Goal: Obtain resource: Obtain resource

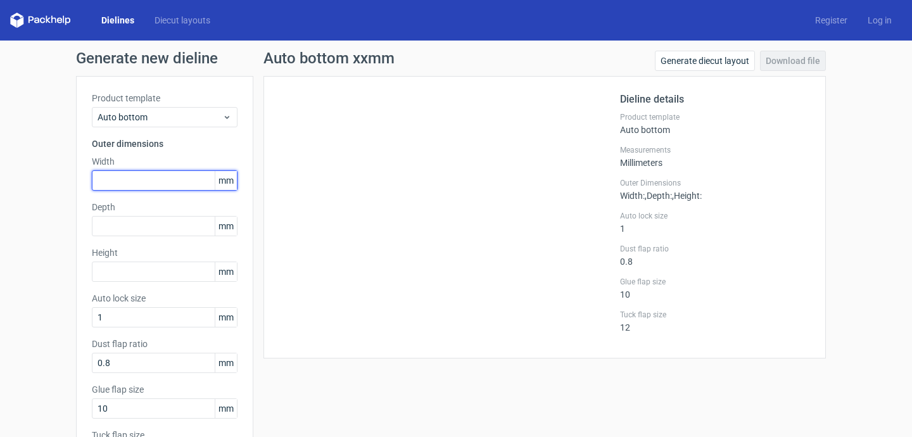
click at [172, 177] on input "text" at bounding box center [165, 180] width 146 height 20
type input "30"
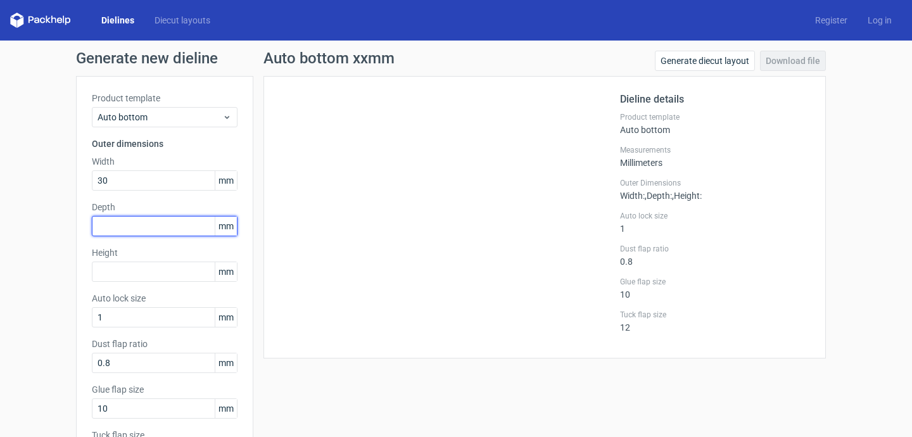
click at [149, 234] on input "text" at bounding box center [165, 226] width 146 height 20
type input "30"
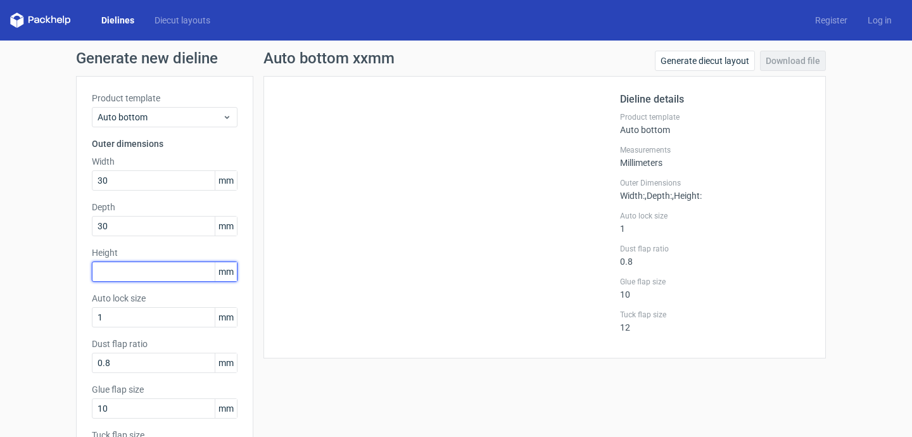
click at [132, 273] on input "text" at bounding box center [165, 272] width 146 height 20
type input "100"
click at [291, 377] on div "Auto bottom xxmm Generate diecut layout Download file Dieline details Product t…" at bounding box center [544, 291] width 583 height 481
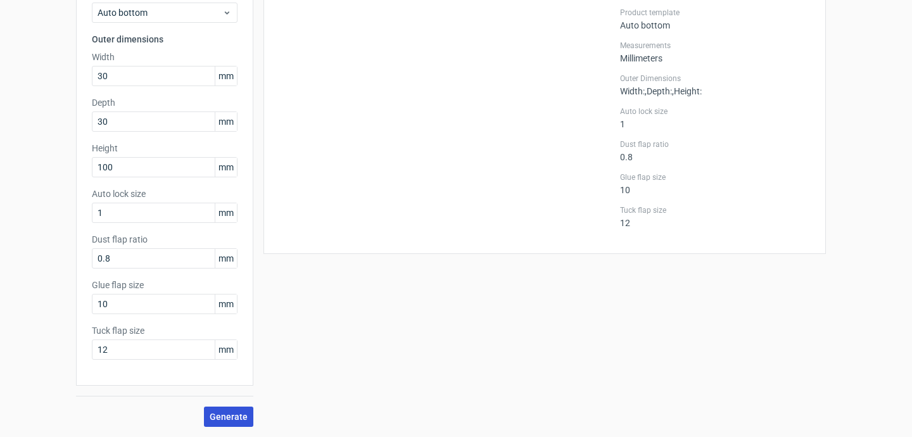
click at [236, 419] on span "Generate" at bounding box center [229, 416] width 38 height 9
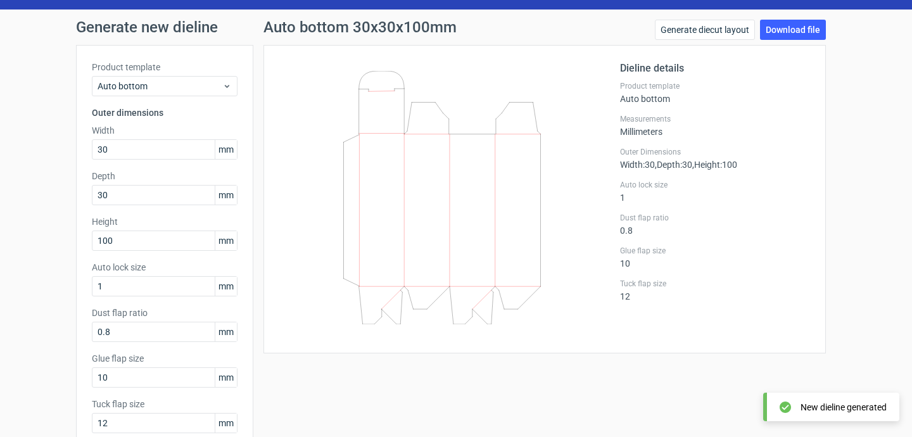
scroll to position [25, 0]
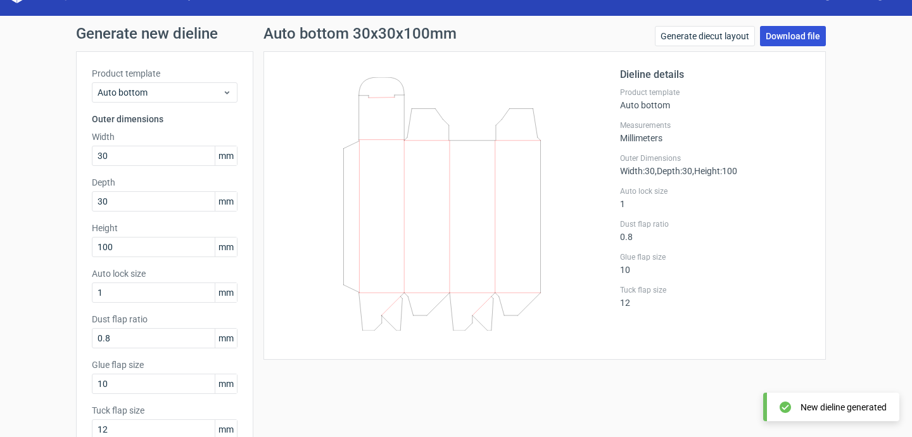
click at [800, 39] on link "Download file" at bounding box center [793, 36] width 66 height 20
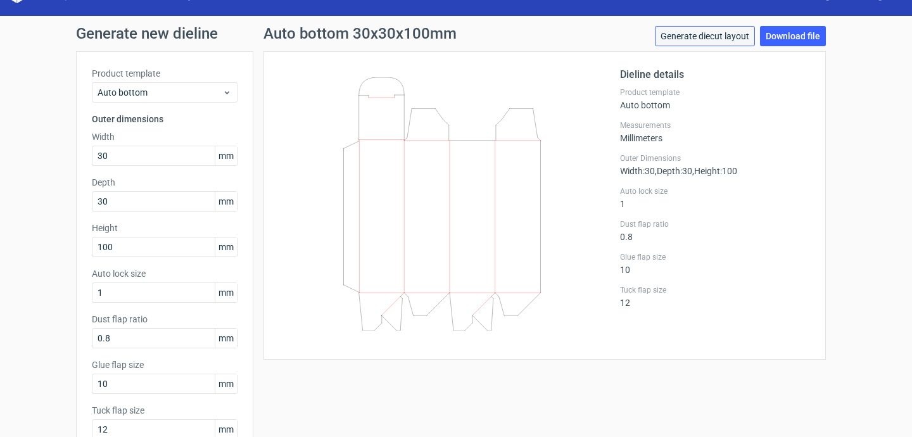
click at [693, 31] on link "Generate diecut layout" at bounding box center [705, 36] width 100 height 20
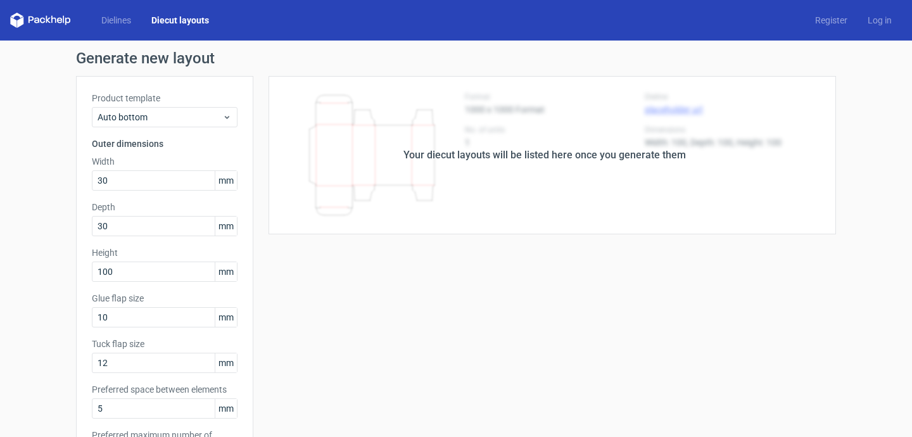
click at [639, 248] on div "Your diecut layouts will be listed here once you generate them Height Depth Wid…" at bounding box center [544, 419] width 583 height 687
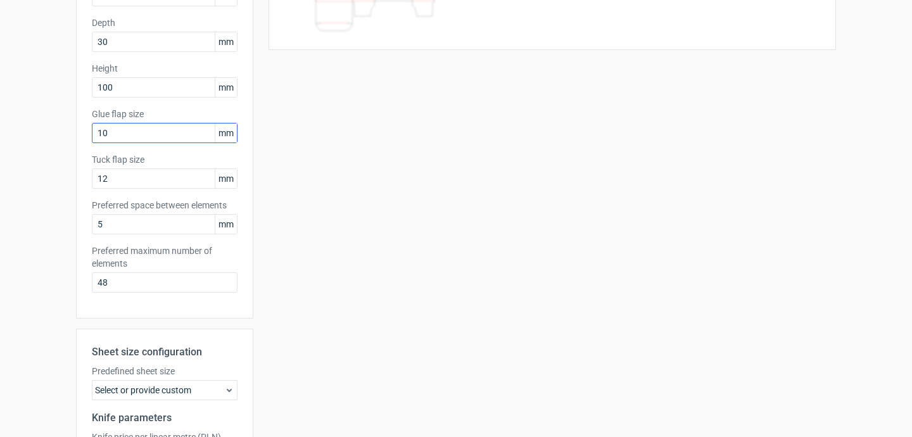
scroll to position [336, 0]
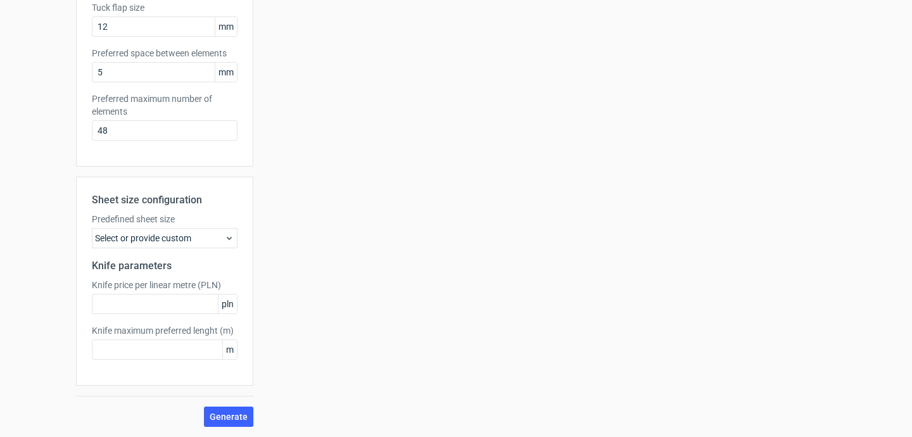
click at [188, 245] on div "Select or provide custom" at bounding box center [165, 238] width 146 height 20
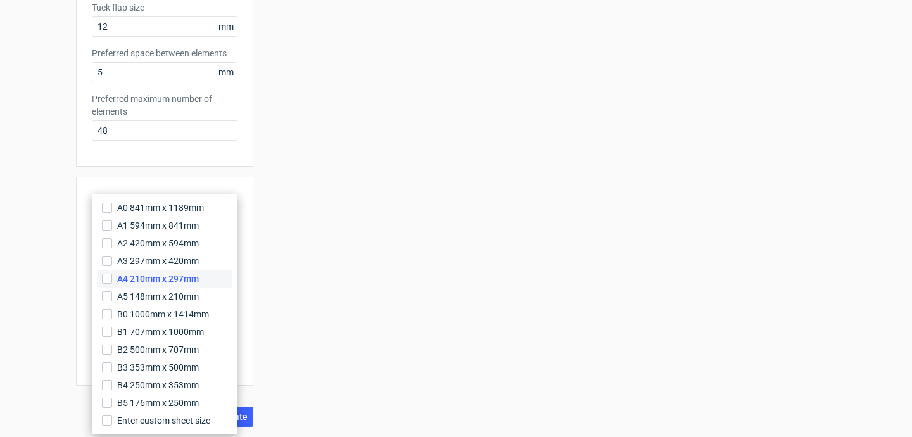
click at [191, 282] on span "A4 210mm x 297mm" at bounding box center [158, 278] width 82 height 13
click at [112, 282] on input "A4 210mm x 297mm" at bounding box center [107, 279] width 10 height 10
click at [325, 320] on div "Your diecut layouts will be listed here once you generate them Height Depth Wid…" at bounding box center [544, 83] width 583 height 687
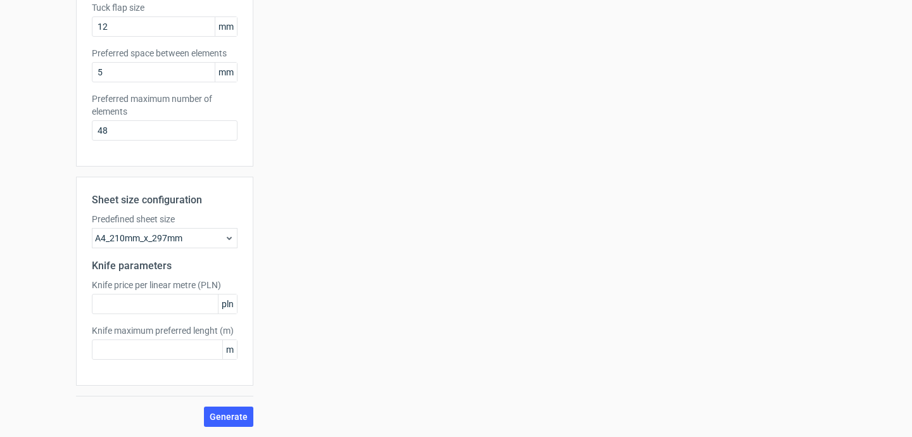
click at [325, 320] on div "Your diecut layouts will be listed here once you generate them Height Depth Wid…" at bounding box center [544, 83] width 583 height 687
click at [224, 412] on span "Generate" at bounding box center [229, 416] width 38 height 9
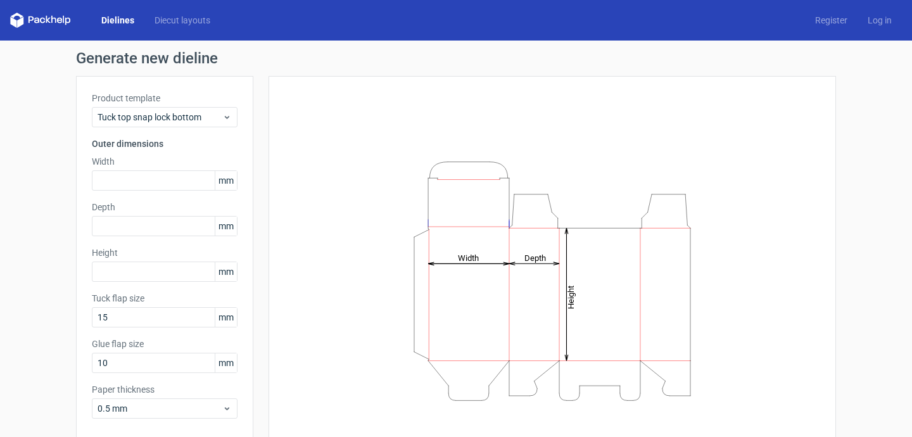
scroll to position [59, 0]
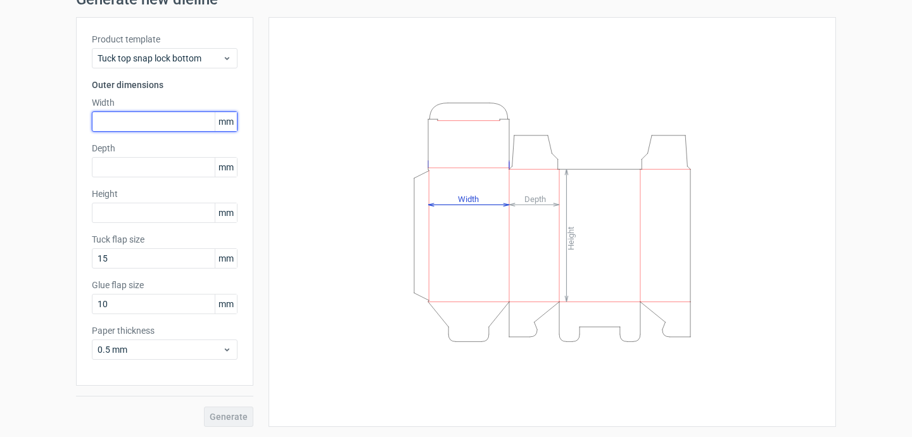
click at [160, 117] on input "text" at bounding box center [165, 121] width 146 height 20
type input "4"
type input "30"
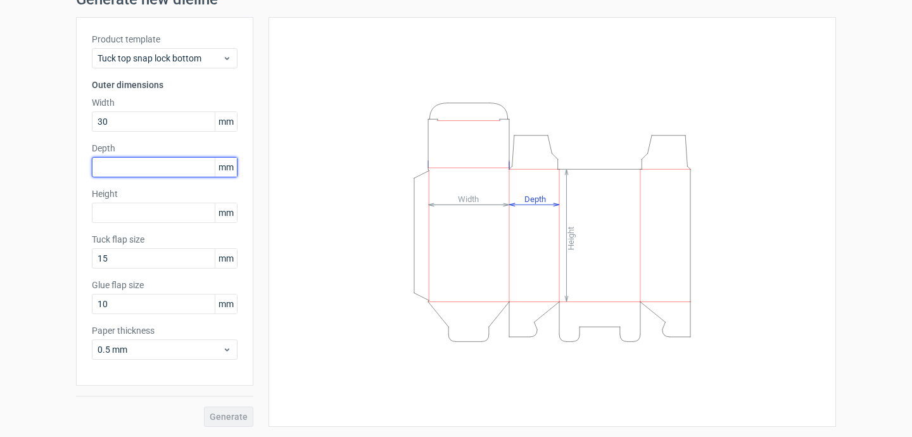
click at [149, 164] on input "text" at bounding box center [165, 167] width 146 height 20
type input "30"
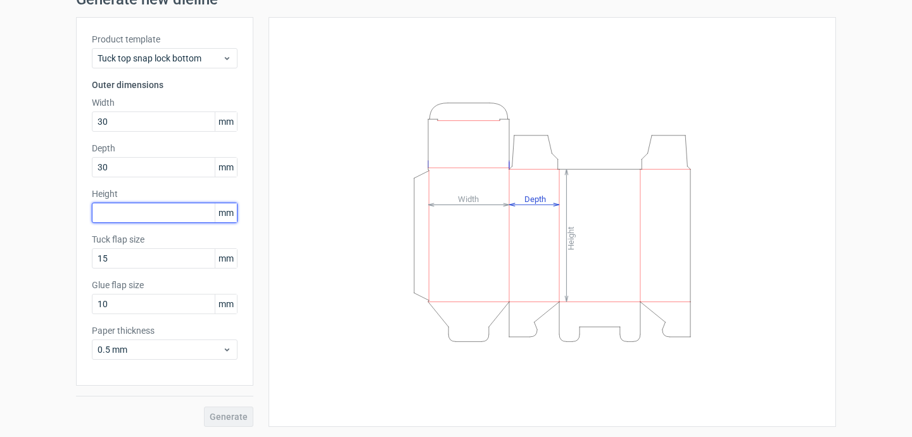
click at [127, 217] on input "text" at bounding box center [165, 213] width 146 height 20
type input "100"
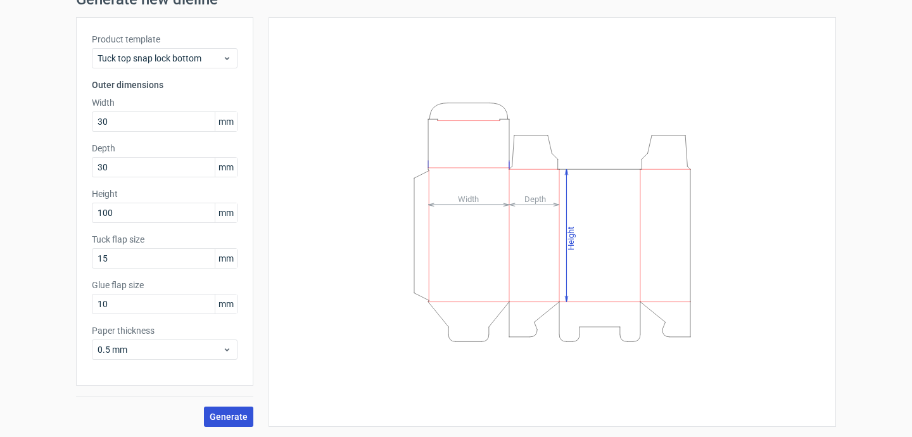
click at [223, 412] on span "Generate" at bounding box center [229, 416] width 38 height 9
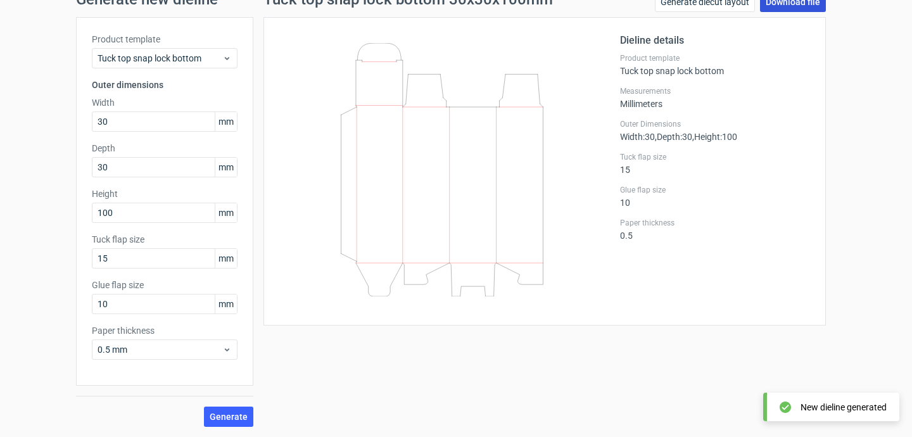
click at [802, 6] on link "Download file" at bounding box center [793, 2] width 66 height 20
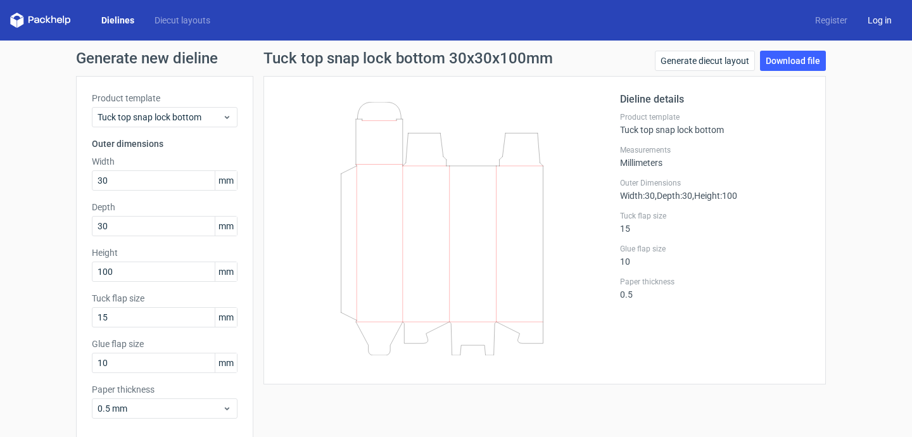
click at [870, 23] on link "Log in" at bounding box center [879, 20] width 44 height 13
click at [829, 22] on link "Register" at bounding box center [831, 20] width 53 height 13
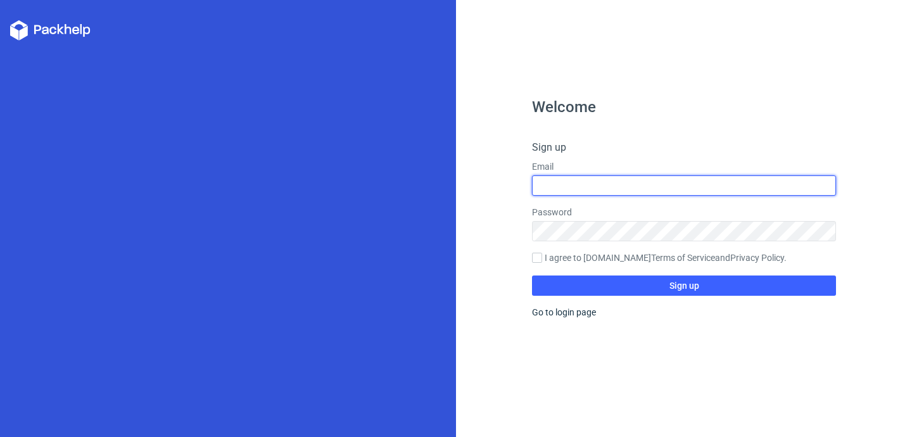
click at [577, 186] on input "text" at bounding box center [684, 185] width 304 height 20
type input "[EMAIL_ADDRESS][DOMAIN_NAME]"
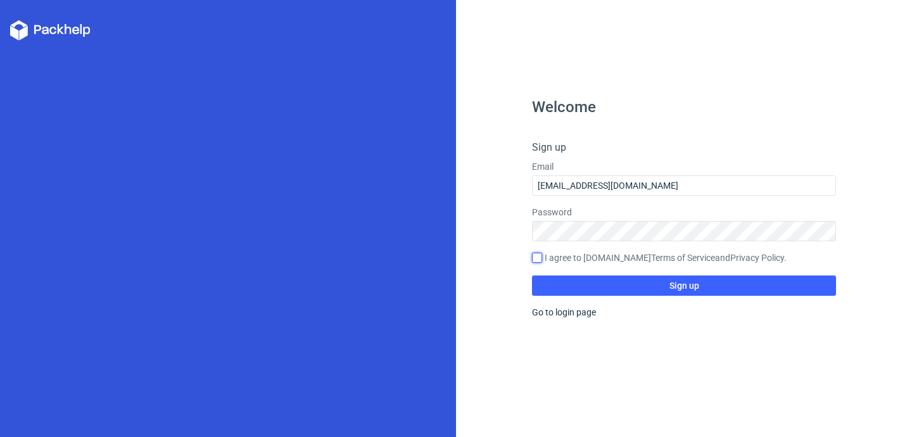
click at [537, 259] on input "I agree to [DOMAIN_NAME] Terms of Service and Privacy Policy ." at bounding box center [537, 258] width 10 height 10
checkbox input "true"
click at [550, 280] on button "Sign up" at bounding box center [684, 285] width 304 height 20
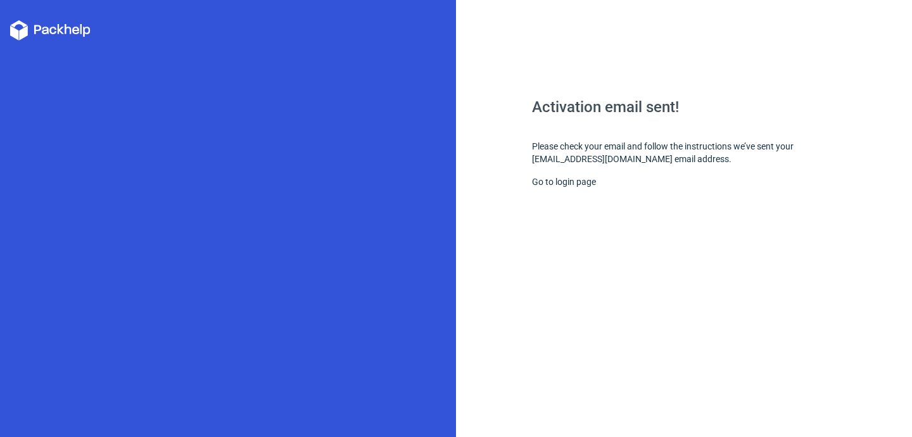
click at [569, 187] on div "Go to login page" at bounding box center [684, 181] width 304 height 13
click at [569, 182] on link "Go to login page" at bounding box center [564, 182] width 64 height 10
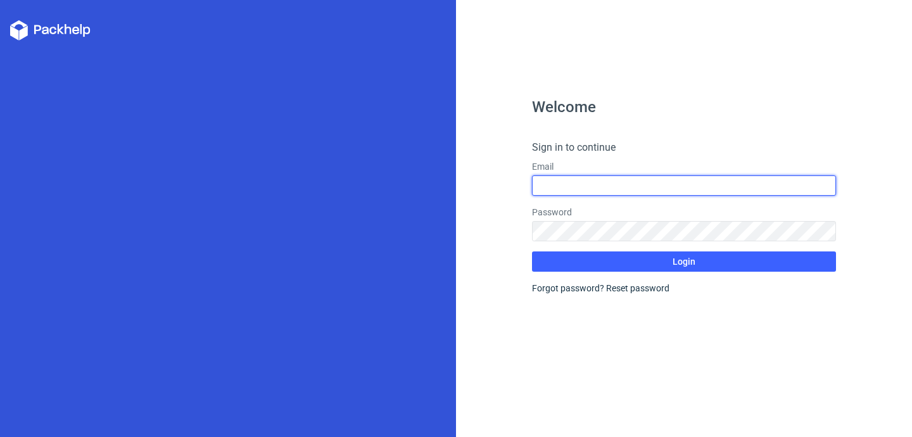
click at [569, 182] on input "text" at bounding box center [684, 185] width 304 height 20
type input "[EMAIL_ADDRESS][DOMAIN_NAME]"
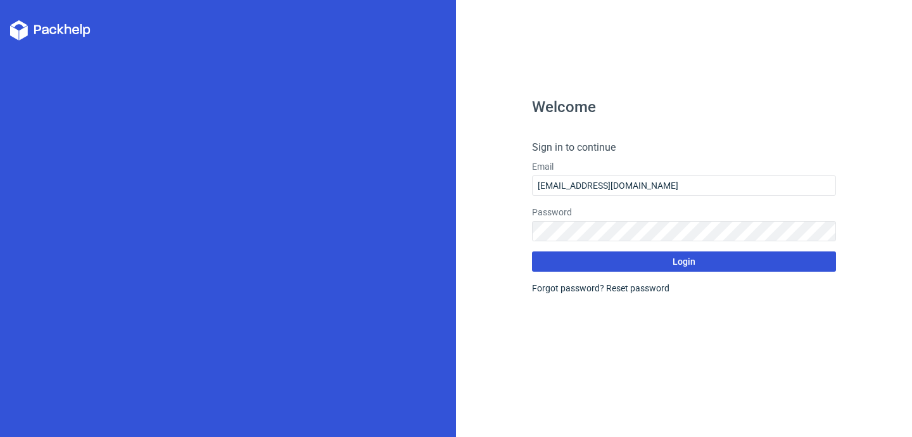
click at [723, 268] on button "Login" at bounding box center [684, 261] width 304 height 20
